Goal: Information Seeking & Learning: Learn about a topic

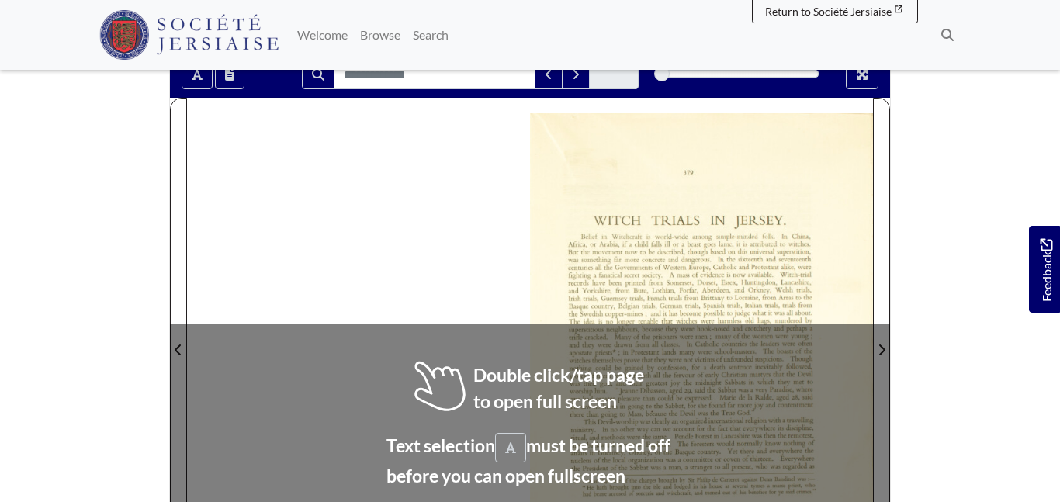
scroll to position [279, 0]
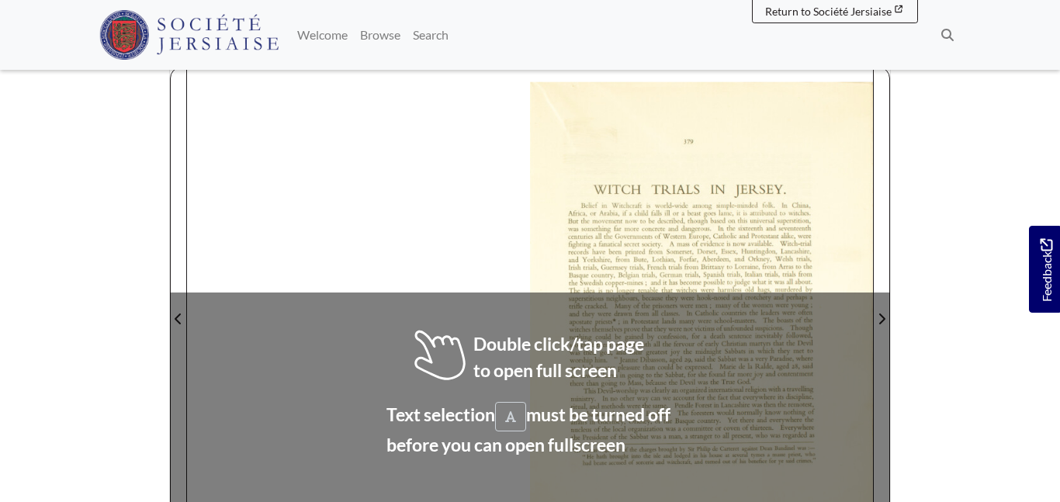
click at [634, 364] on div at bounding box center [701, 309] width 343 height 485
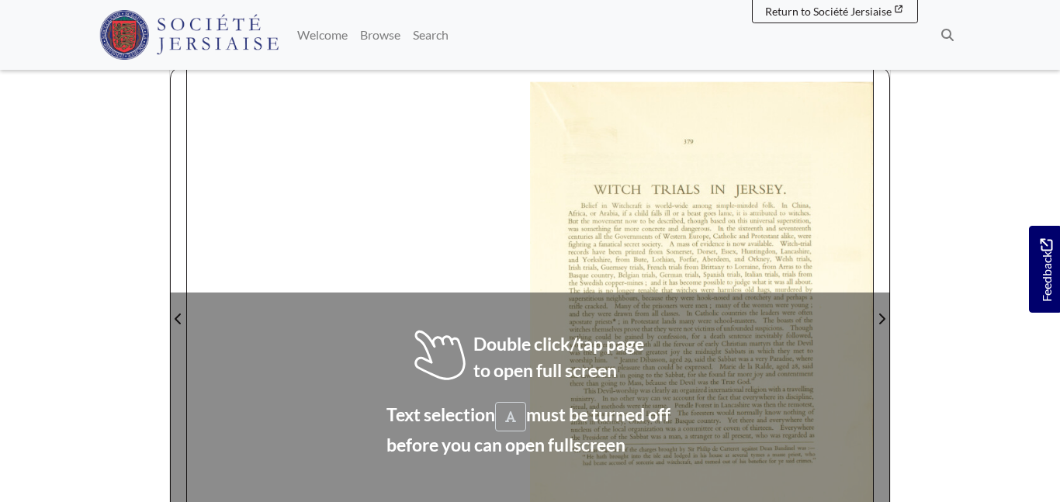
click at [634, 364] on div at bounding box center [701, 309] width 343 height 485
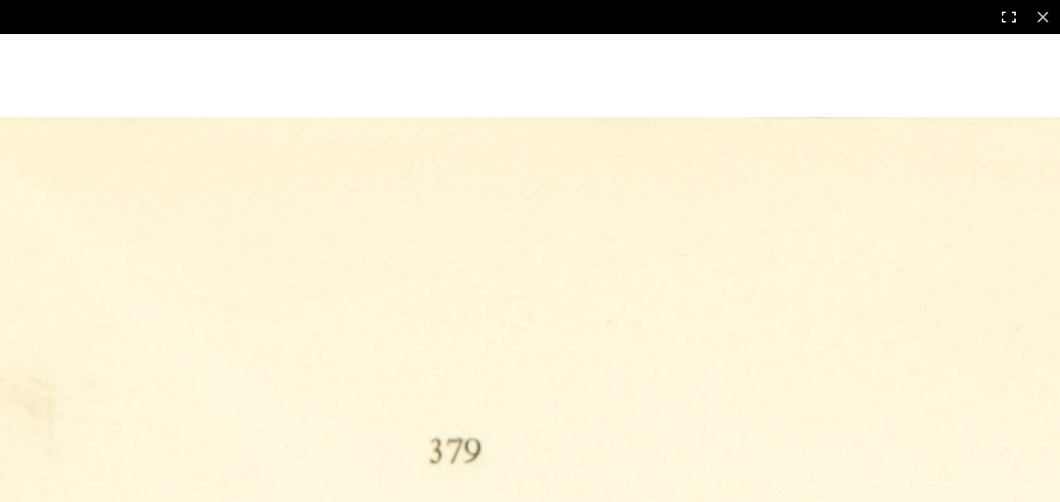
click at [1008, 22] on button at bounding box center [1008, 17] width 34 height 34
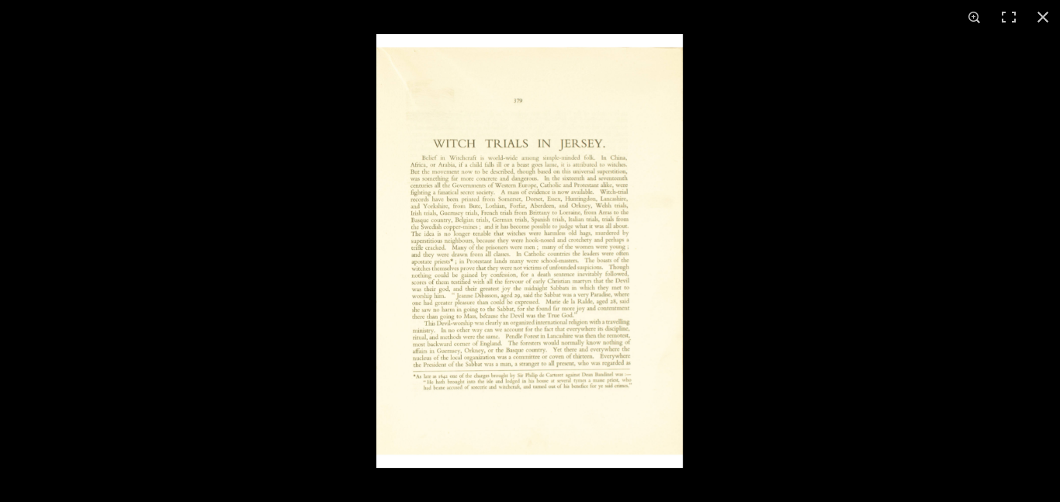
click at [855, 254] on div at bounding box center [906, 285] width 1060 height 502
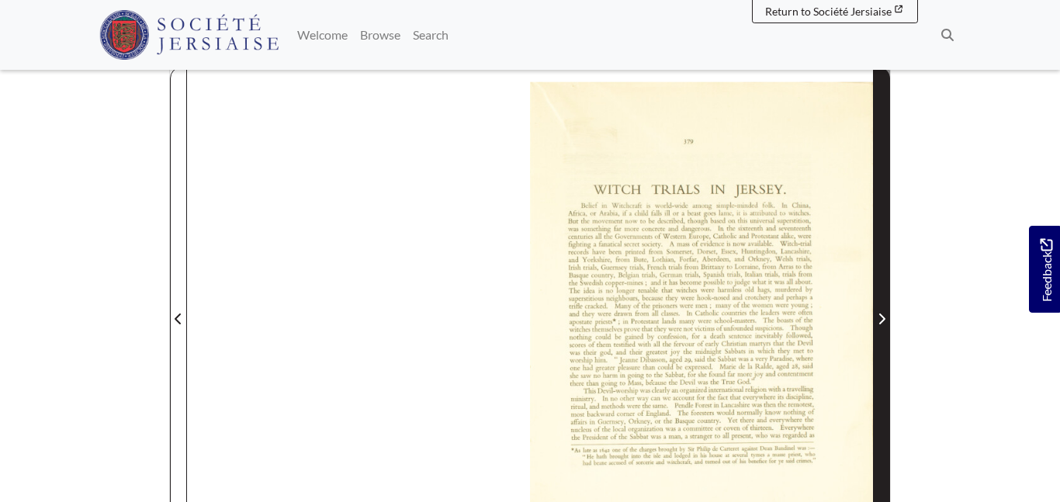
click at [884, 313] on icon "Next Page" at bounding box center [881, 319] width 8 height 12
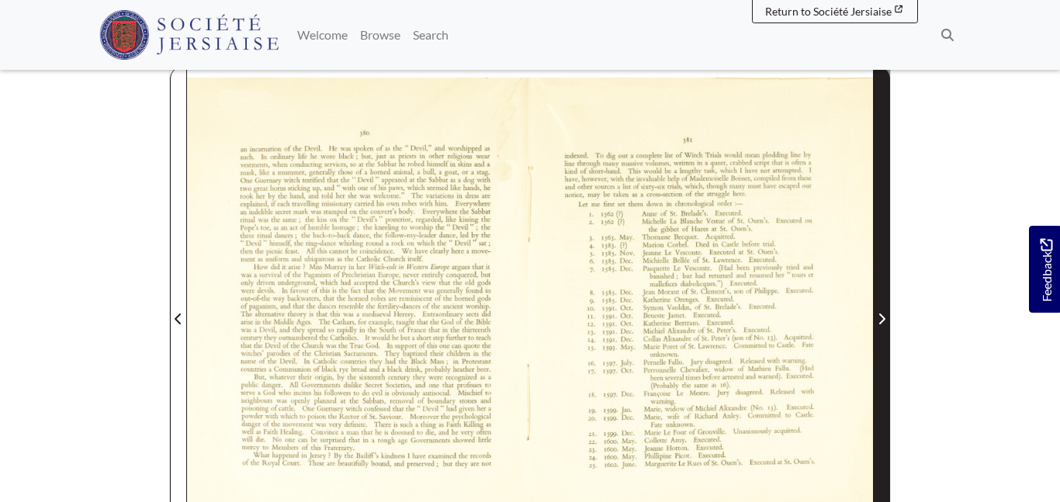
click at [884, 313] on icon "Next Page" at bounding box center [881, 319] width 8 height 12
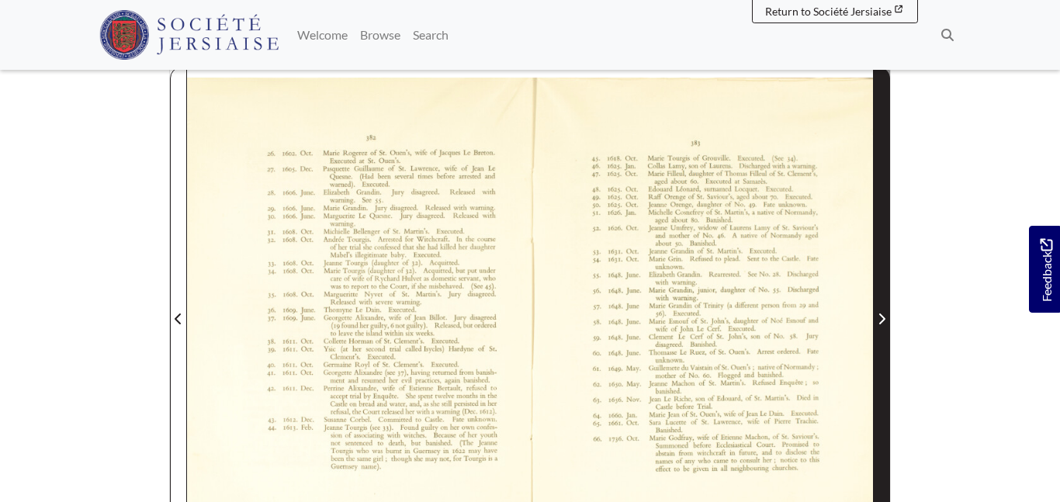
click at [884, 313] on icon "Next Page" at bounding box center [881, 319] width 8 height 12
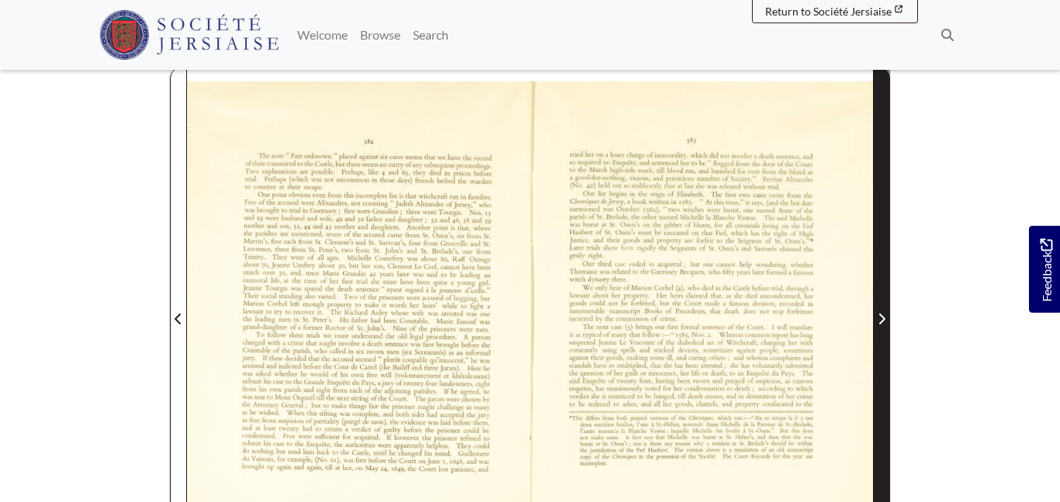
click at [884, 313] on icon "Next Page" at bounding box center [881, 319] width 8 height 12
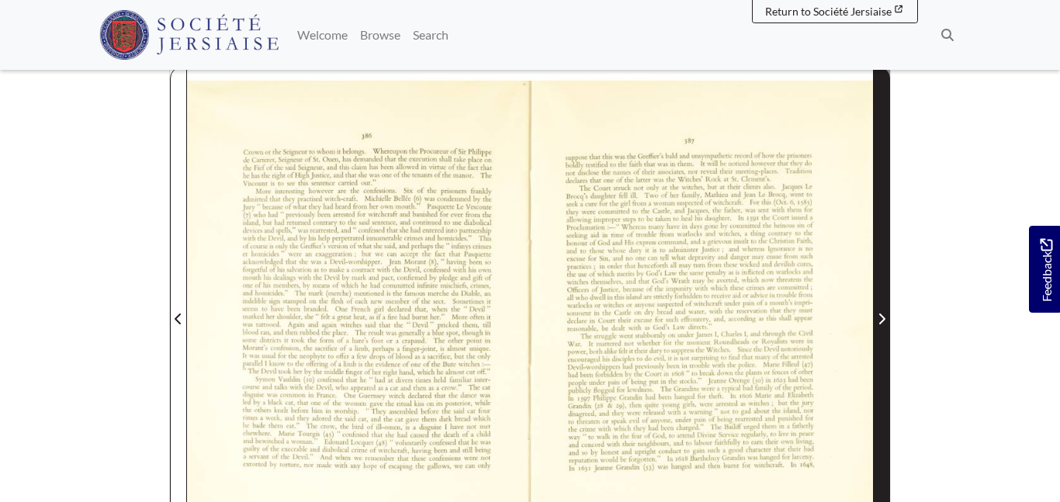
click at [884, 313] on icon "Next Page" at bounding box center [881, 319] width 8 height 12
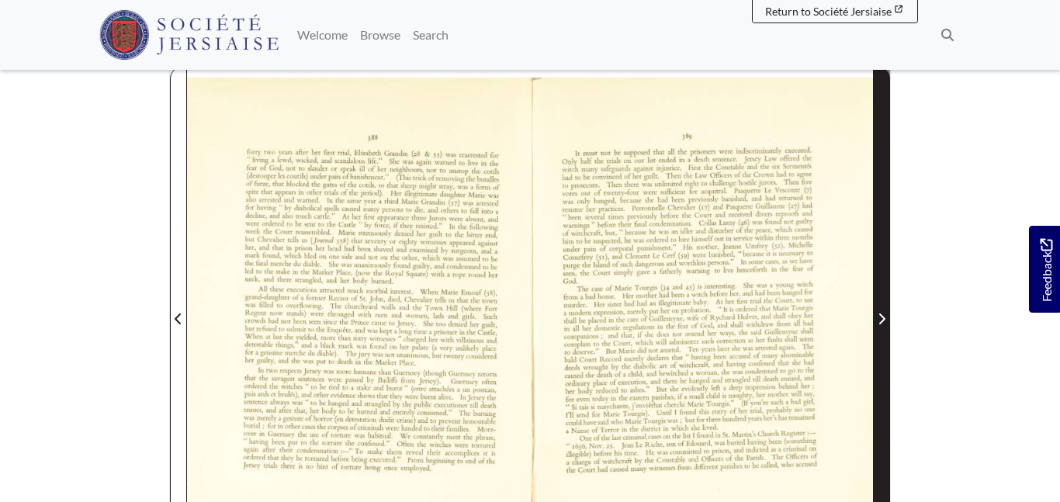
click at [884, 313] on icon "Next Page" at bounding box center [881, 319] width 8 height 12
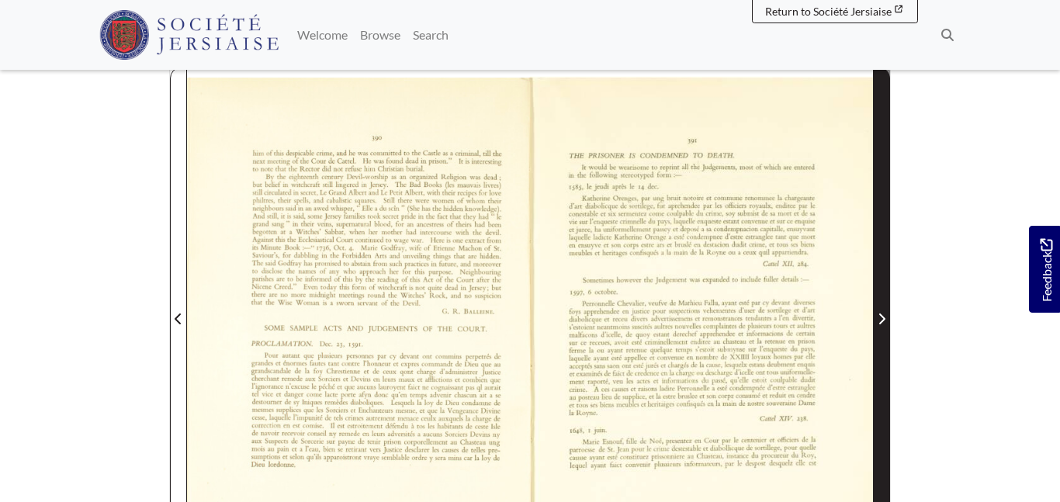
click at [884, 313] on icon "Next Page" at bounding box center [881, 319] width 8 height 12
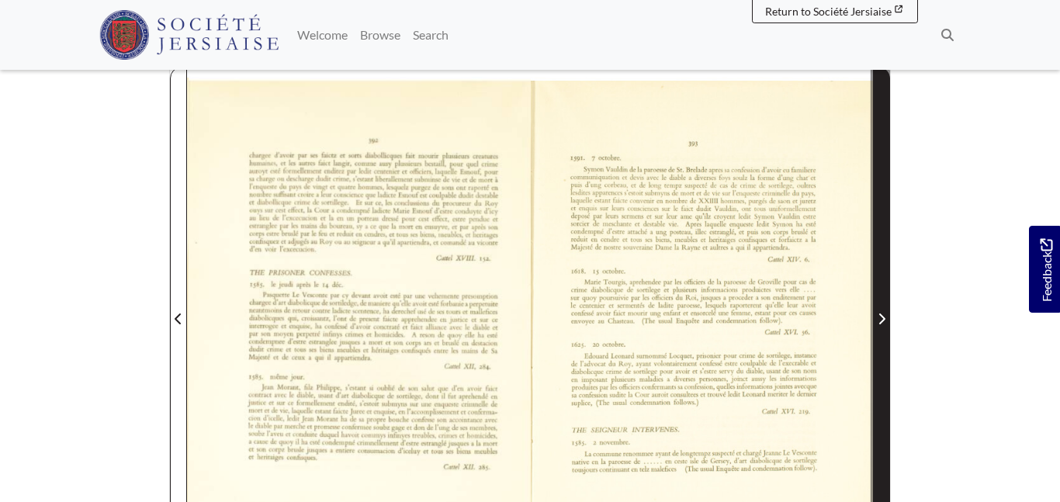
click at [884, 313] on icon "Next Page" at bounding box center [881, 319] width 8 height 12
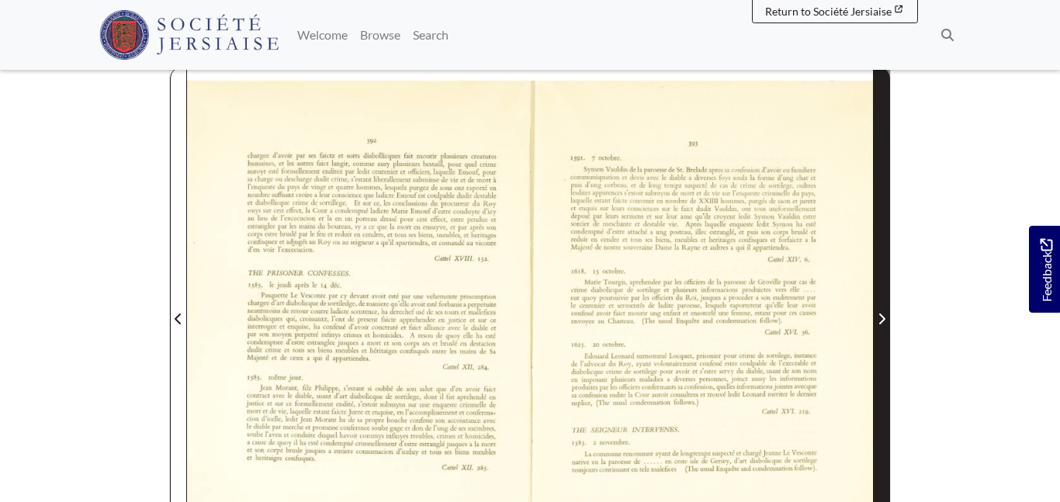
click at [884, 313] on icon "Next Page" at bounding box center [881, 319] width 8 height 12
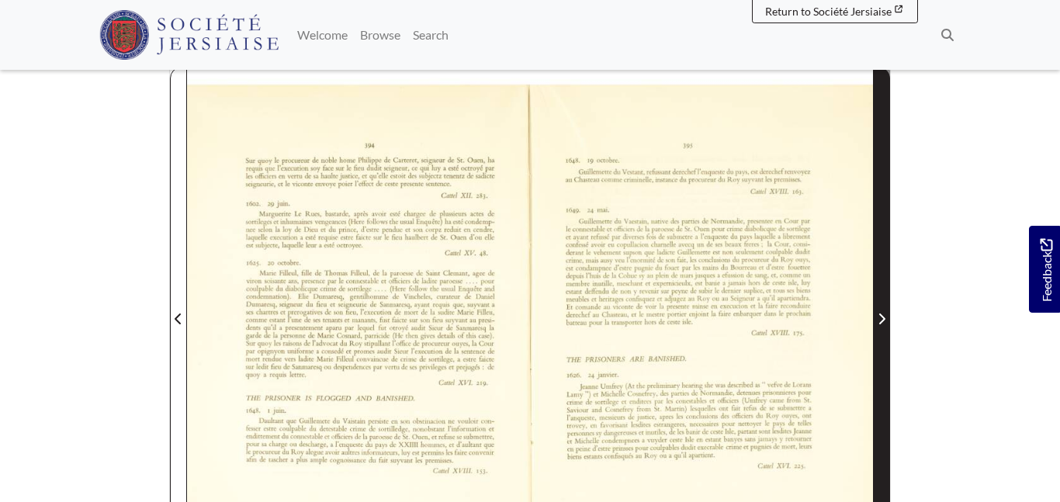
click at [884, 313] on icon "Next Page" at bounding box center [881, 319] width 8 height 12
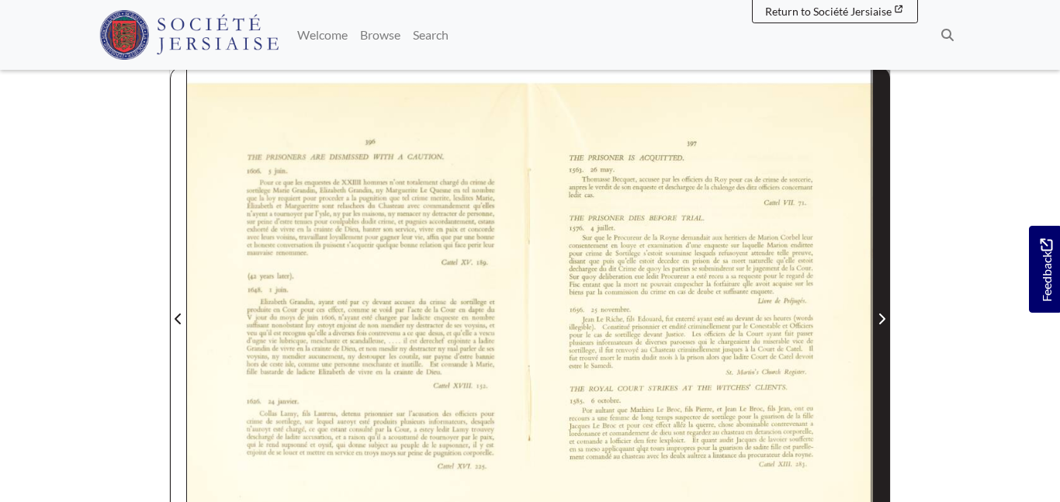
click at [884, 313] on icon "Next Page" at bounding box center [881, 319] width 8 height 12
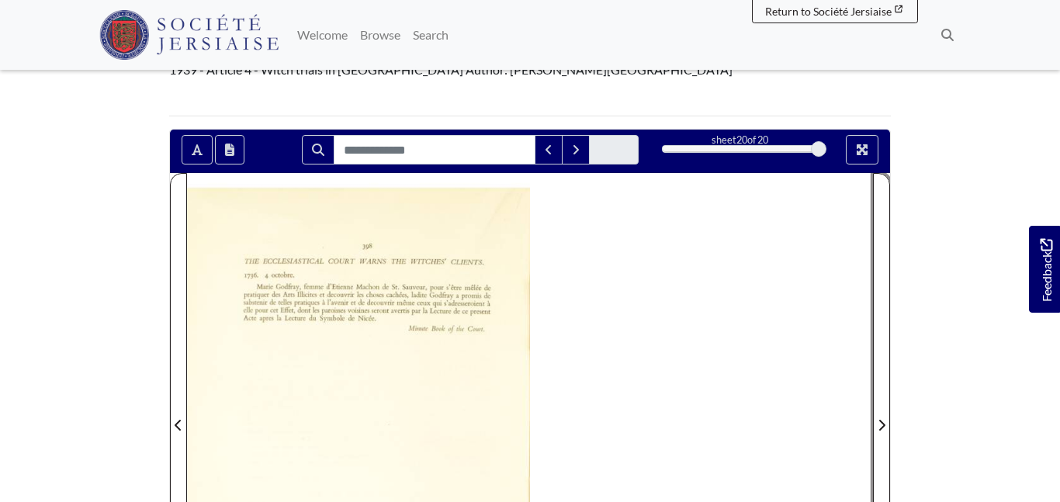
scroll to position [172, 0]
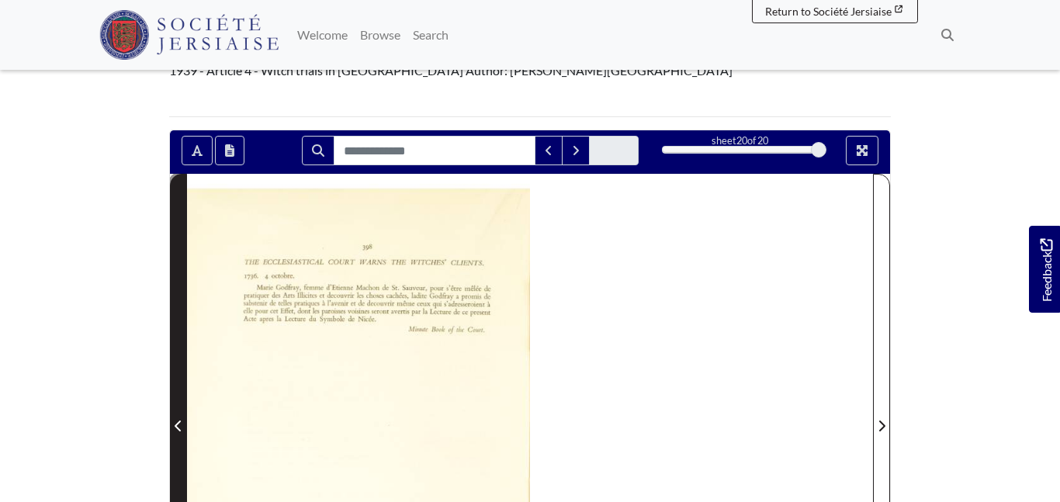
click at [181, 420] on icon "Previous Page" at bounding box center [179, 426] width 8 height 12
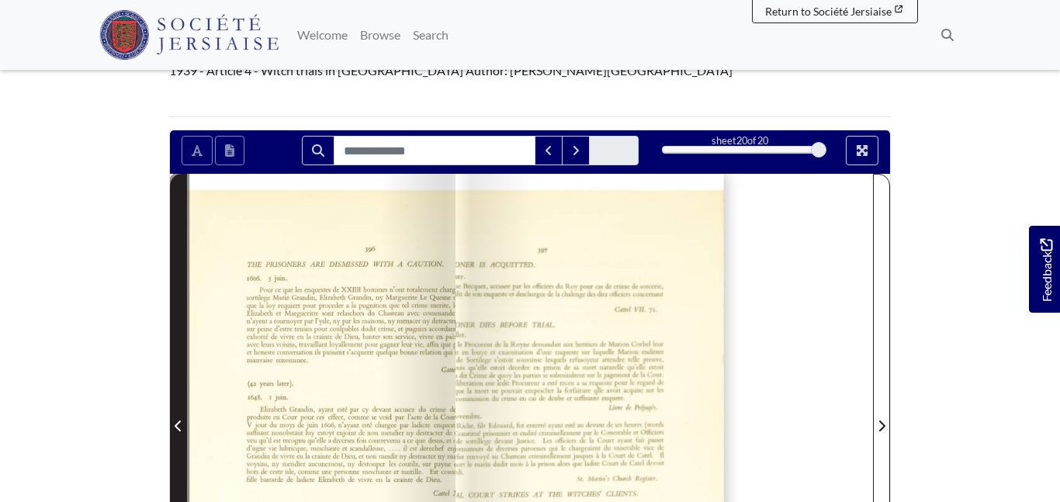
click at [181, 420] on icon "Previous Page" at bounding box center [179, 426] width 8 height 12
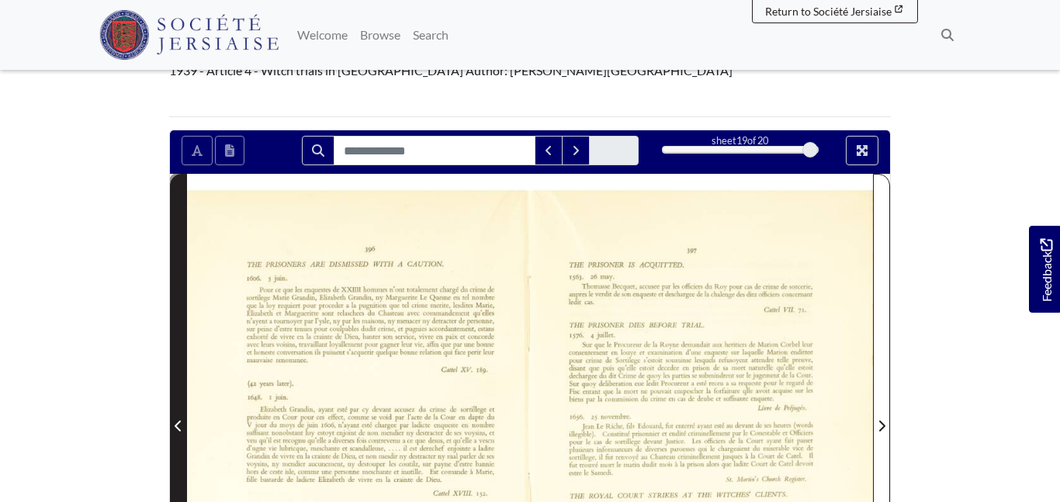
click at [181, 420] on icon "Previous Page" at bounding box center [179, 426] width 8 height 12
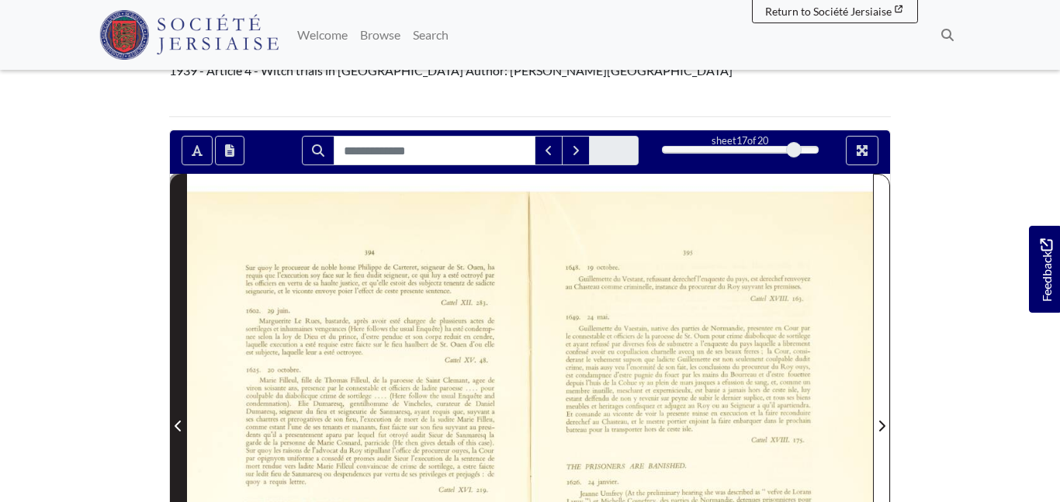
click at [181, 420] on icon "Previous Page" at bounding box center [179, 426] width 8 height 12
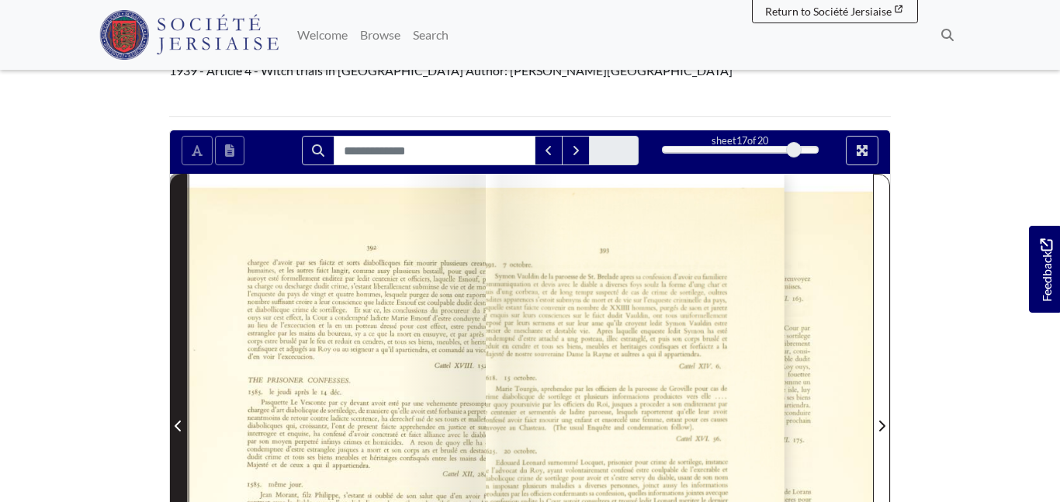
click at [181, 420] on icon "Previous Page" at bounding box center [179, 426] width 8 height 12
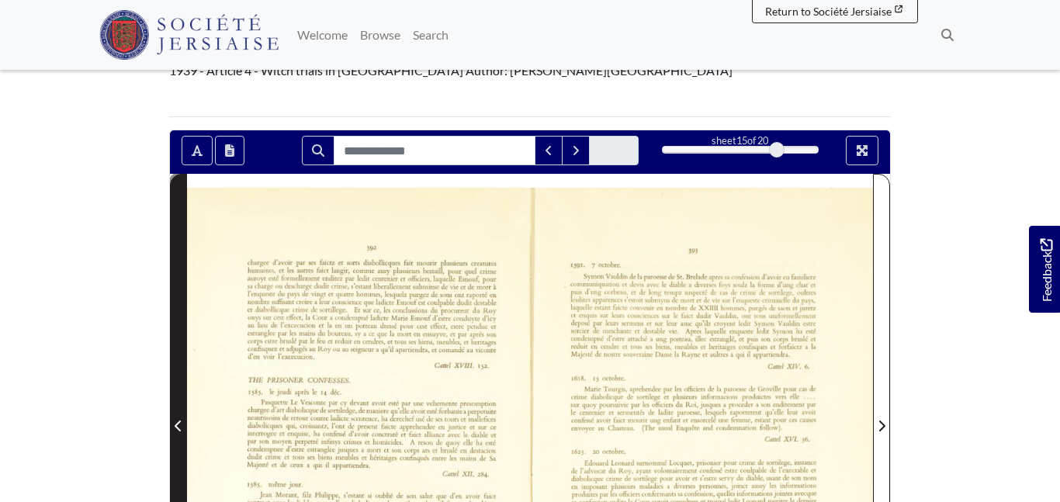
click at [181, 420] on icon "Previous Page" at bounding box center [179, 426] width 8 height 12
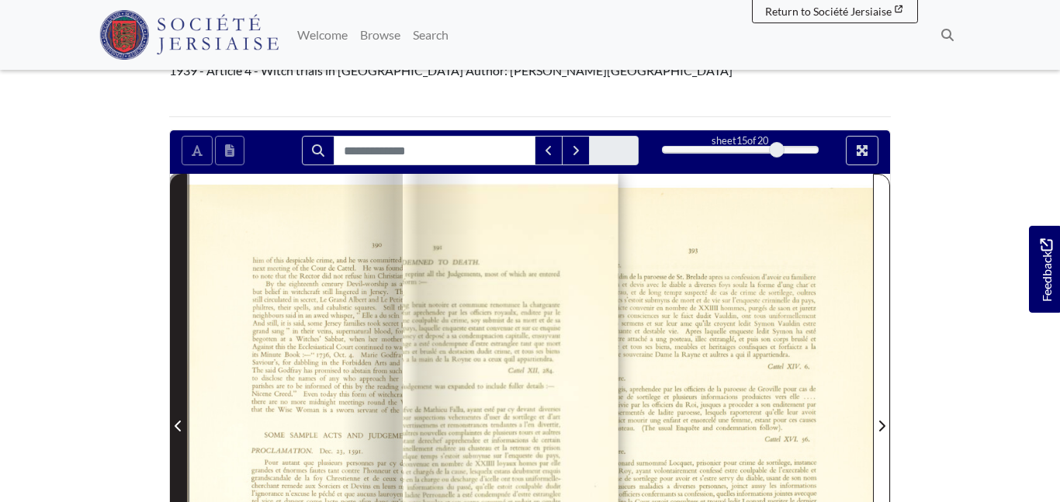
click at [181, 420] on icon "Previous Page" at bounding box center [179, 426] width 8 height 12
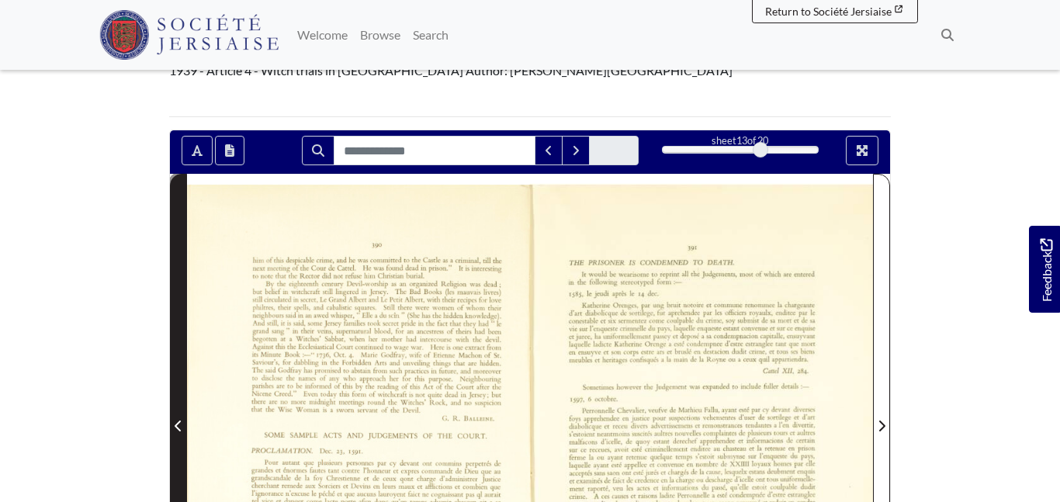
click at [180, 420] on icon "Previous Page" at bounding box center [179, 426] width 8 height 12
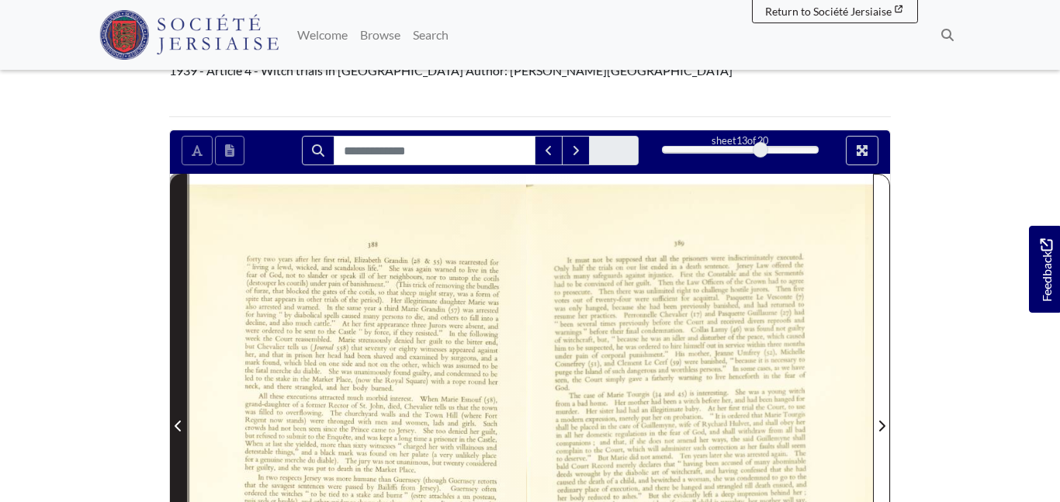
click at [180, 420] on icon "Previous Page" at bounding box center [179, 426] width 8 height 12
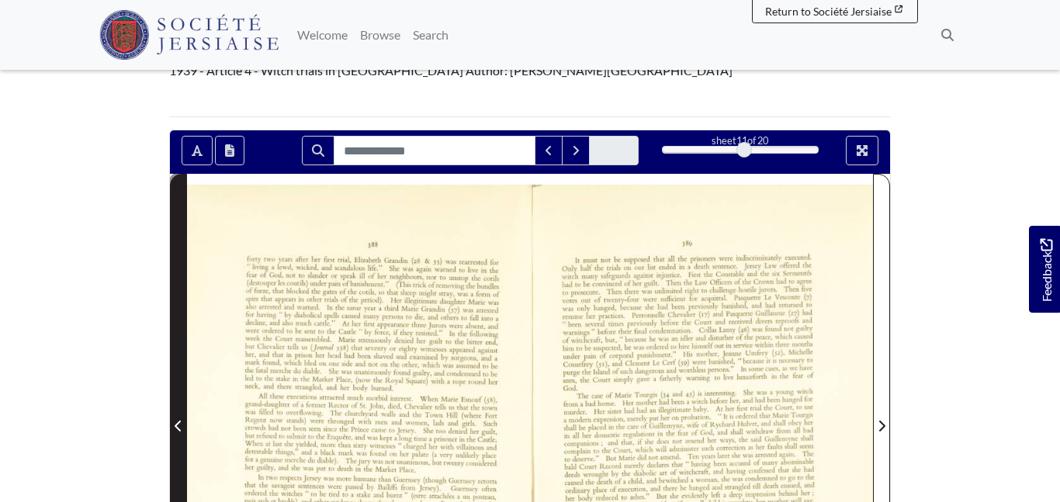
click at [181, 420] on icon "Previous Page" at bounding box center [179, 426] width 8 height 12
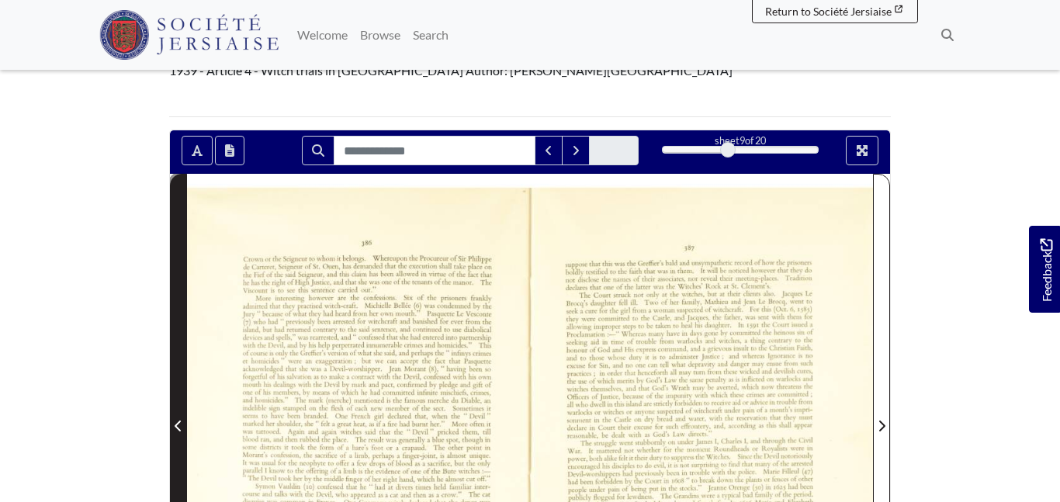
click at [181, 420] on icon "Previous Page" at bounding box center [179, 426] width 8 height 12
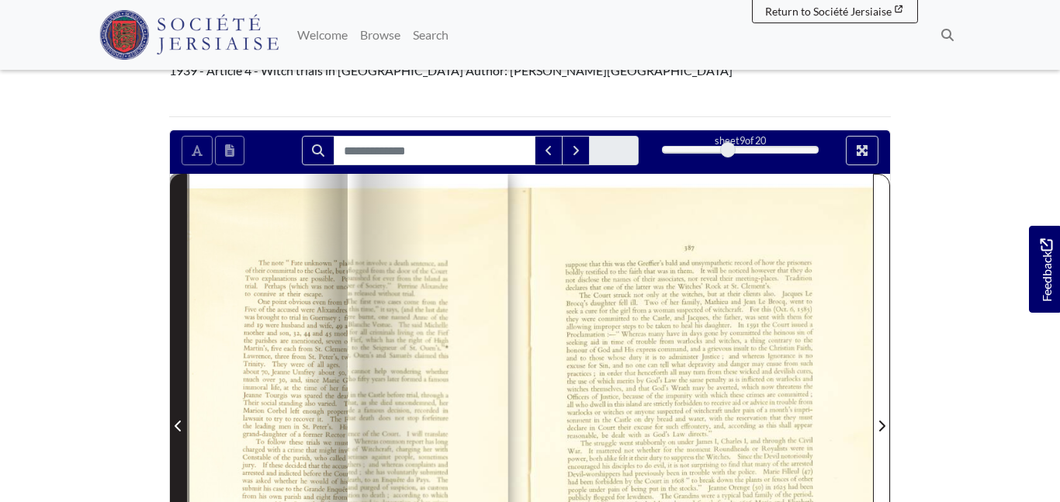
click at [181, 420] on icon "Previous Page" at bounding box center [179, 426] width 8 height 12
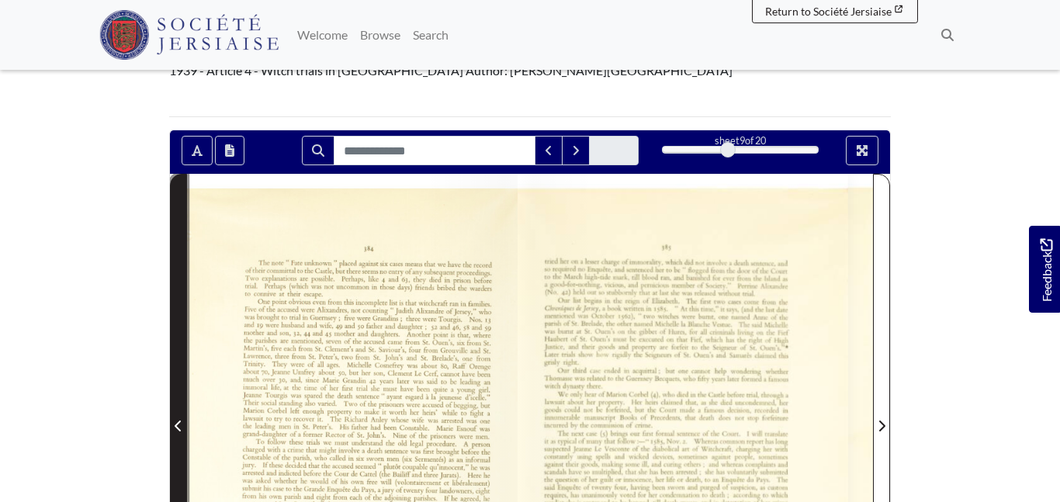
click at [181, 420] on icon "Previous Page" at bounding box center [179, 426] width 8 height 12
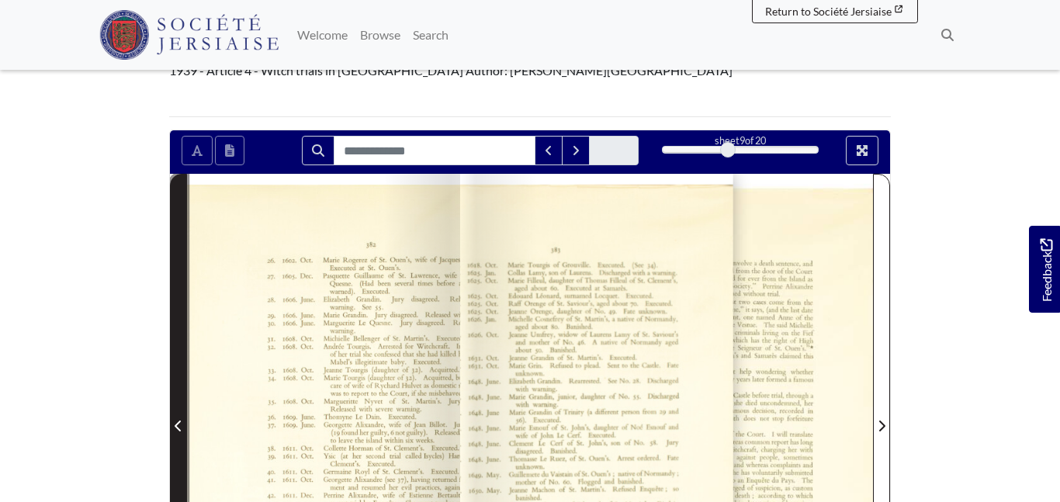
click at [181, 420] on icon "Previous Page" at bounding box center [179, 426] width 8 height 12
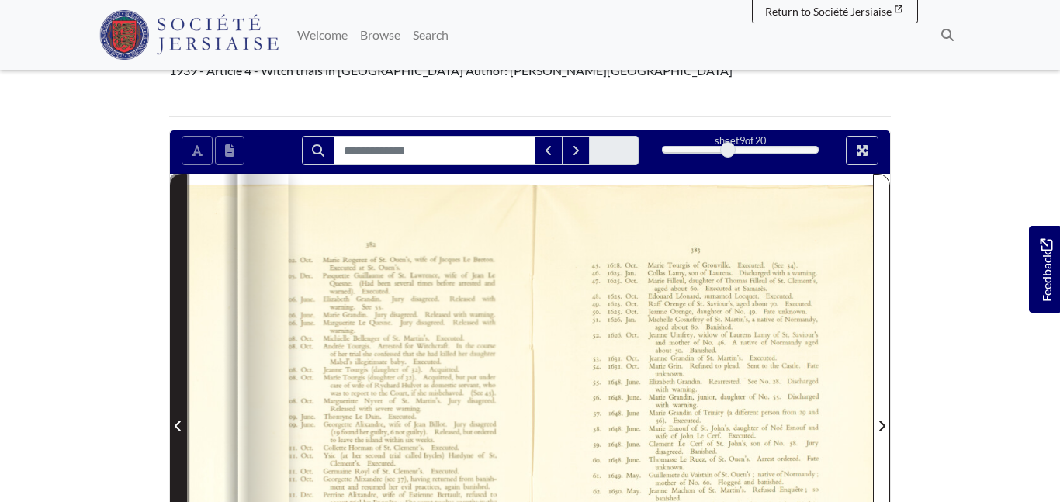
click at [181, 420] on icon "Previous Page" at bounding box center [179, 426] width 8 height 12
